Goal: Navigation & Orientation: Find specific page/section

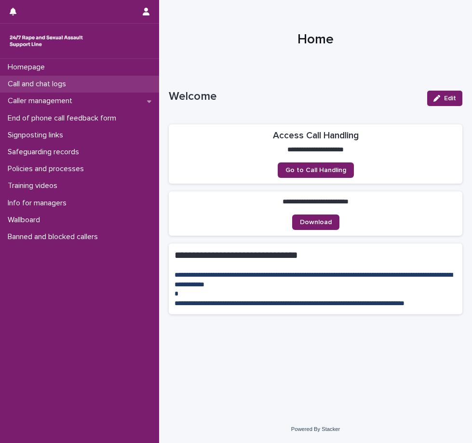
click at [29, 81] on p "Call and chat logs" at bounding box center [39, 84] width 70 height 9
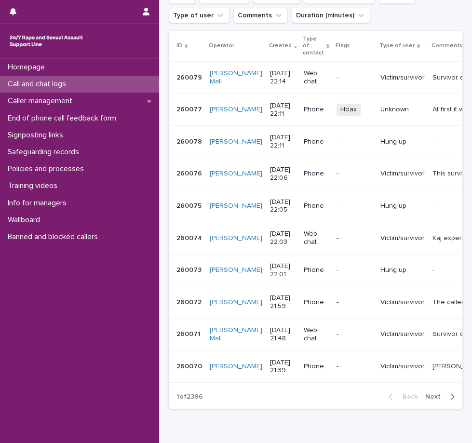
scroll to position [162, 0]
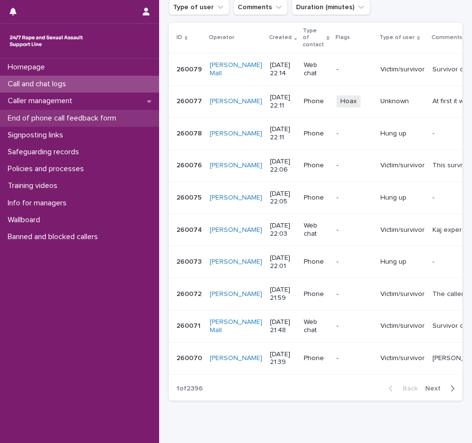
click at [47, 118] on p "End of phone call feedback form" at bounding box center [64, 118] width 120 height 9
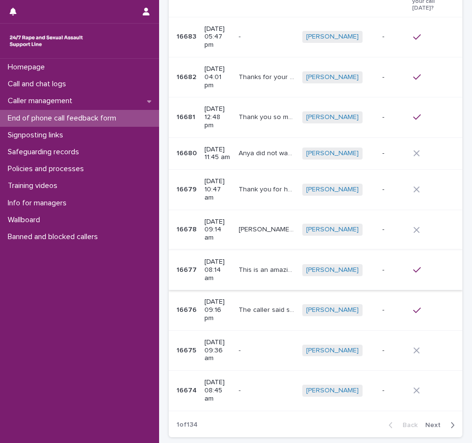
scroll to position [129, 0]
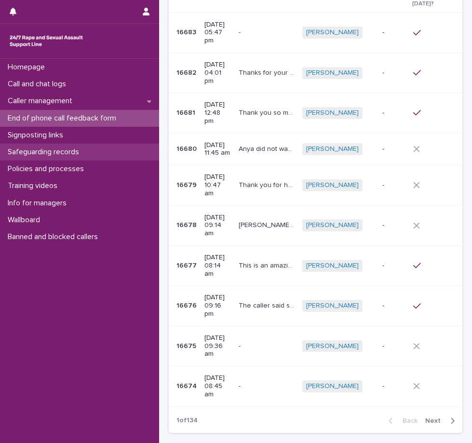
click at [30, 151] on p "Safeguarding records" at bounding box center [45, 152] width 83 height 9
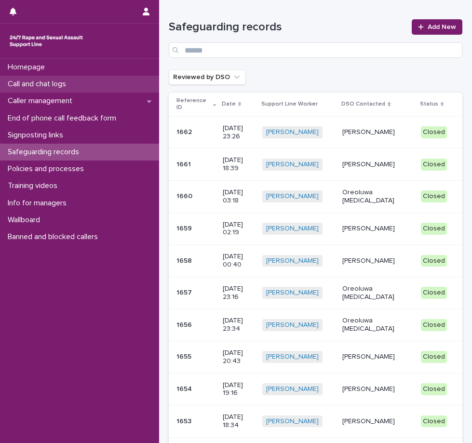
click at [27, 81] on p "Call and chat logs" at bounding box center [39, 84] width 70 height 9
